Goal: Find specific page/section: Find specific page/section

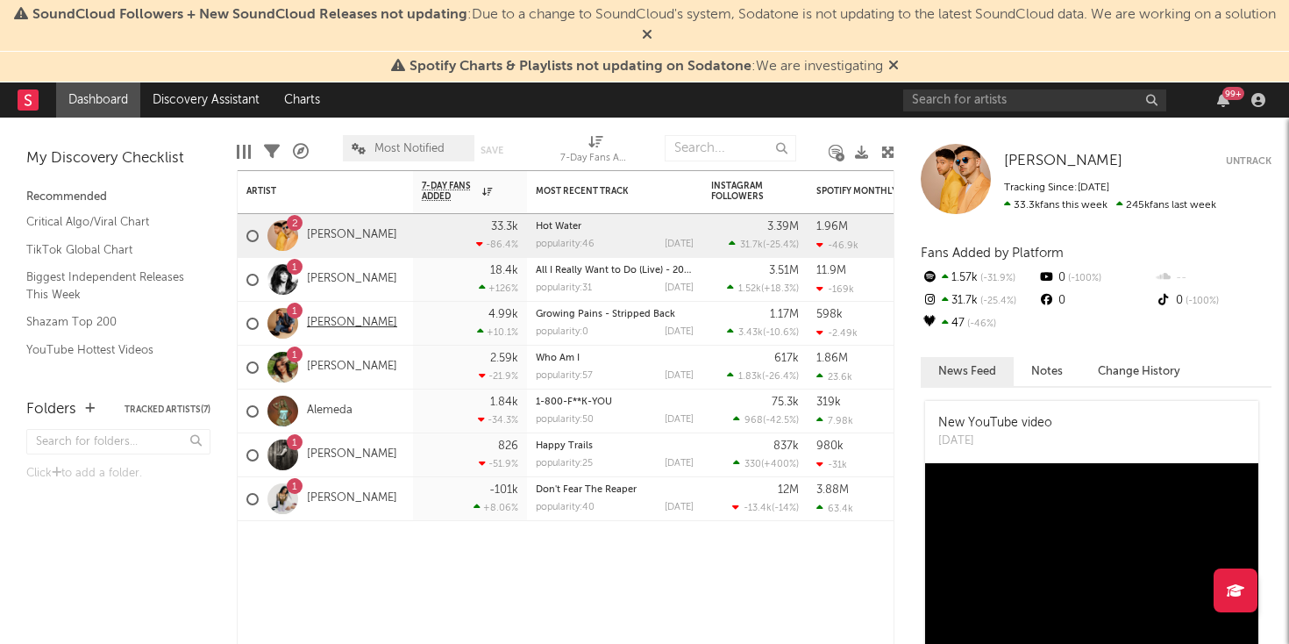
click at [342, 317] on link "[PERSON_NAME]" at bounding box center [352, 323] width 90 height 15
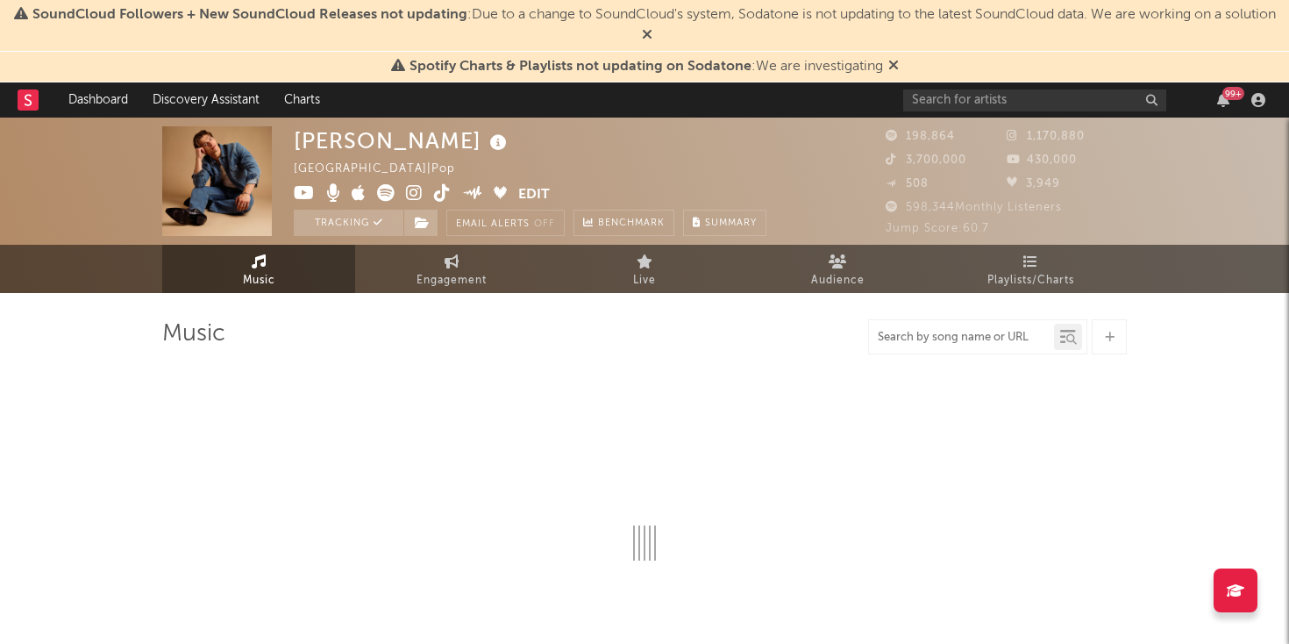
click at [937, 336] on input "text" at bounding box center [961, 338] width 185 height 14
type input "There She Goes"
select select "6m"
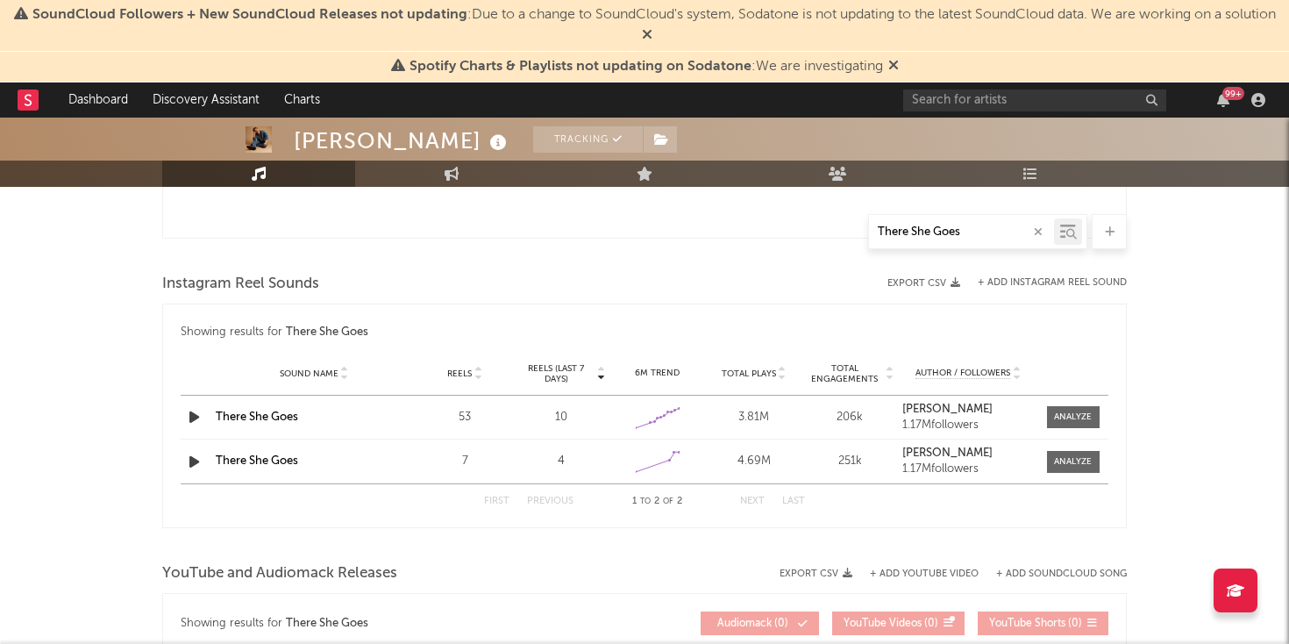
scroll to position [1065, 0]
